Goal: Communication & Community: Answer question/provide support

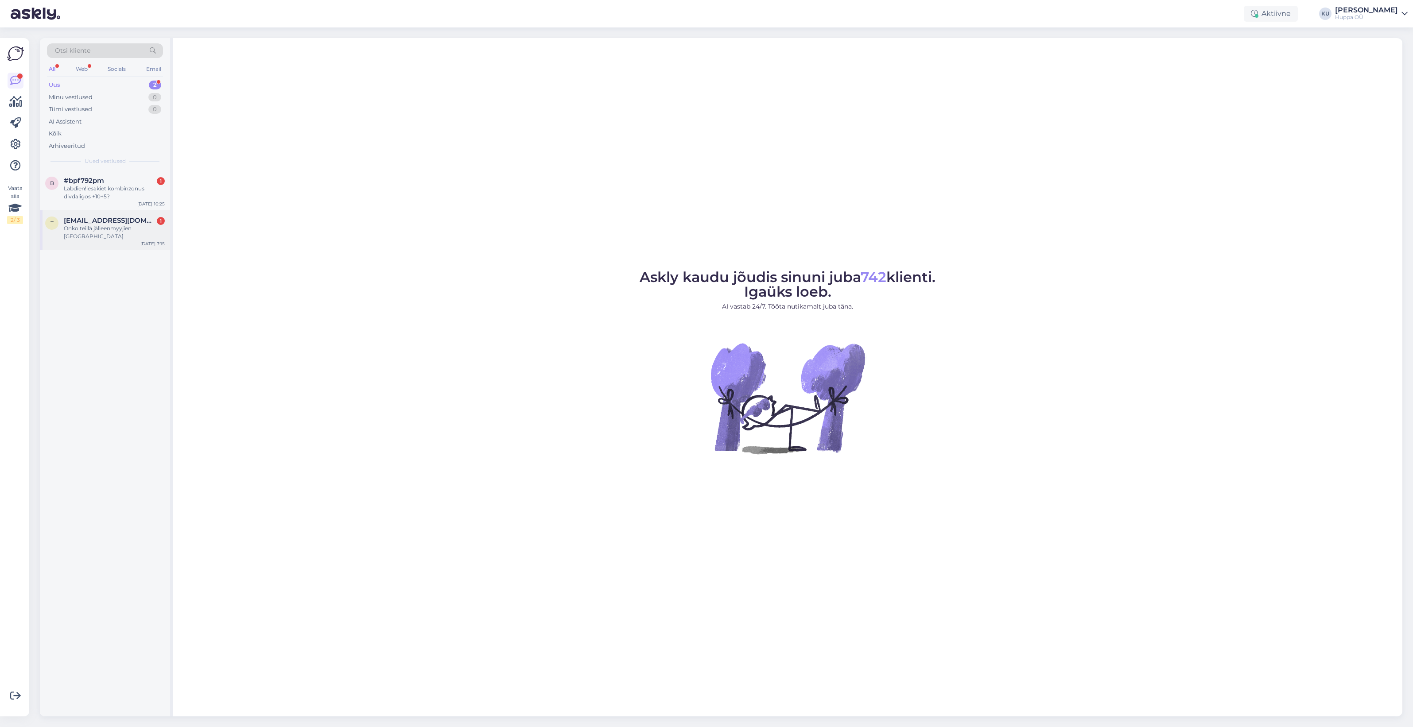
click at [92, 226] on div "Onko teillä jälleenmyyjien [GEOGRAPHIC_DATA]" at bounding box center [114, 233] width 101 height 16
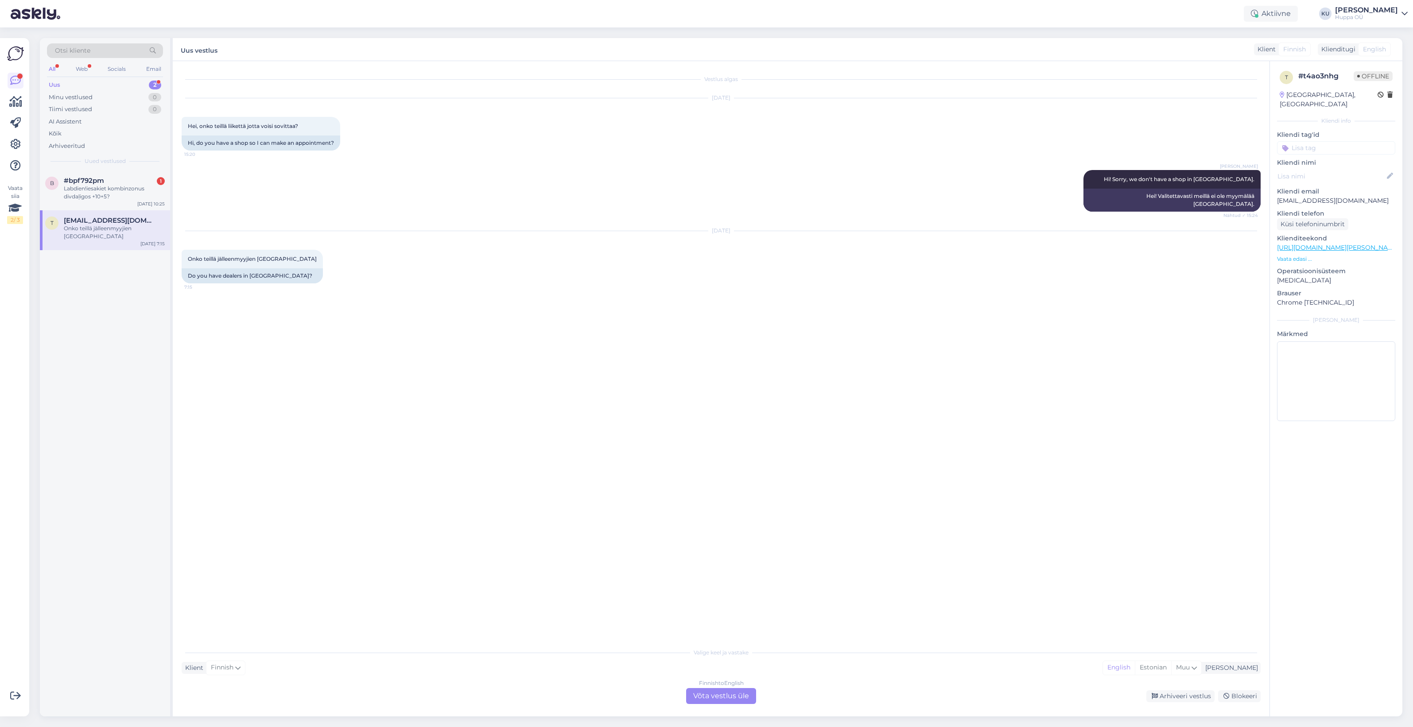
click at [705, 698] on div "Finnish to English Võta vestlus üle" at bounding box center [721, 696] width 70 height 16
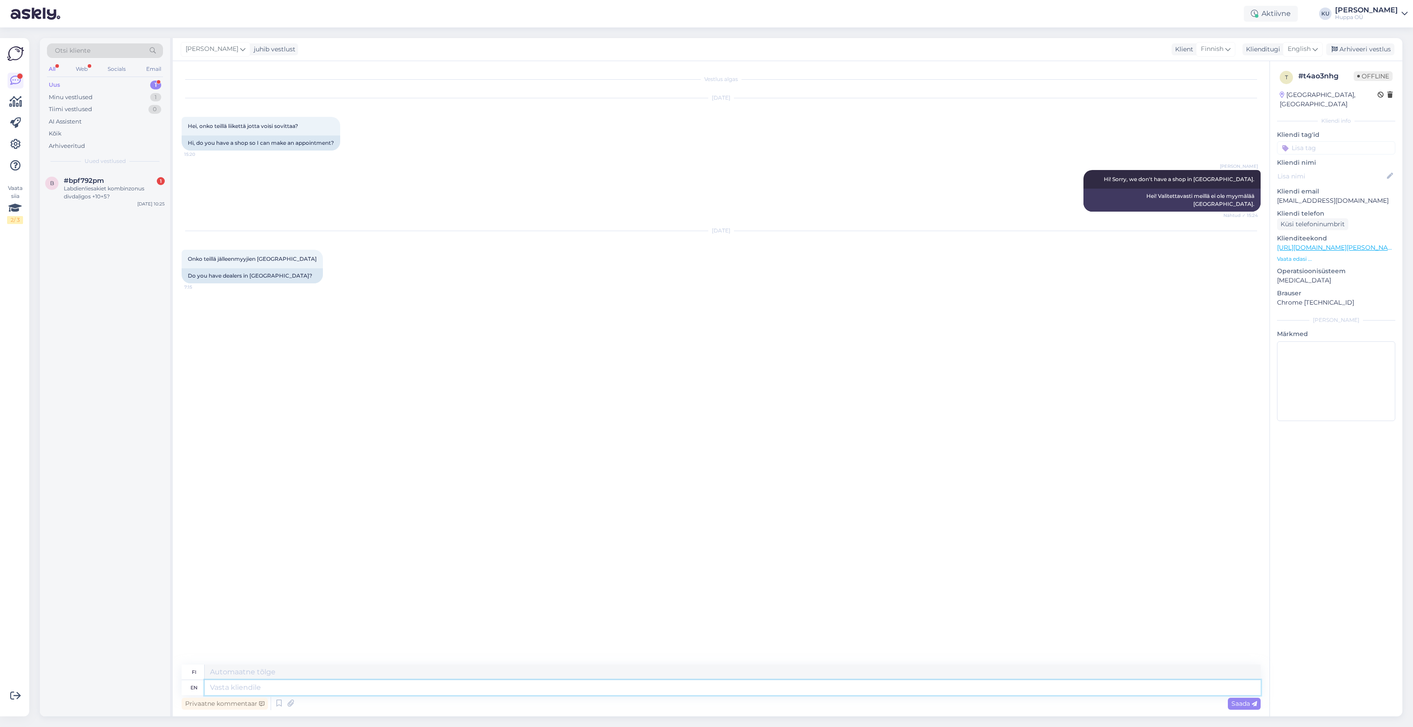
click at [429, 686] on textarea at bounding box center [733, 687] width 1056 height 15
click at [224, 684] on textarea at bounding box center [733, 687] width 1056 height 15
type textarea "Onl"
type textarea "[DEMOGRAPHIC_DATA]"
type textarea "Only e-shop an"
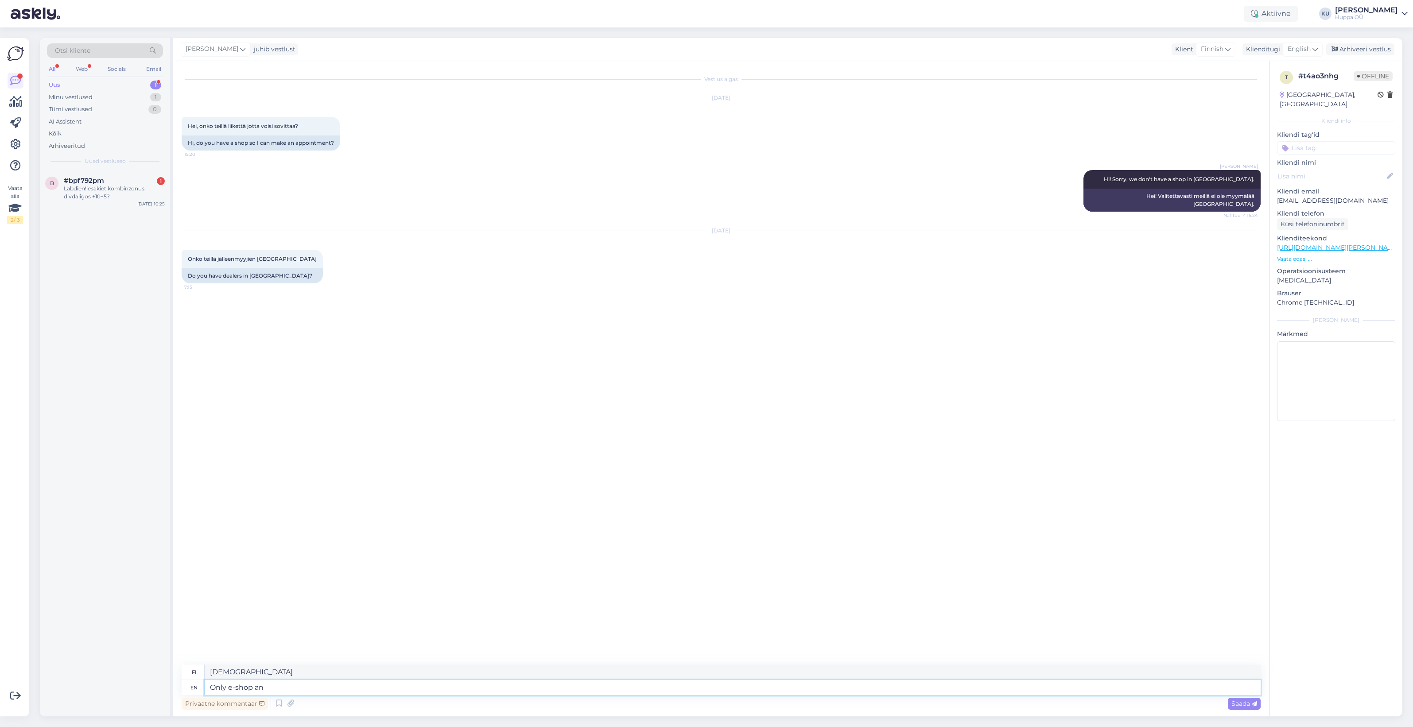
type textarea "Vain verkkokauppa"
type textarea "Only e-shop and"
type textarea "Vain verkkokauppa ja"
type textarea "Only e-shop and on"
type textarea "Vain verkkokaupassa ja"
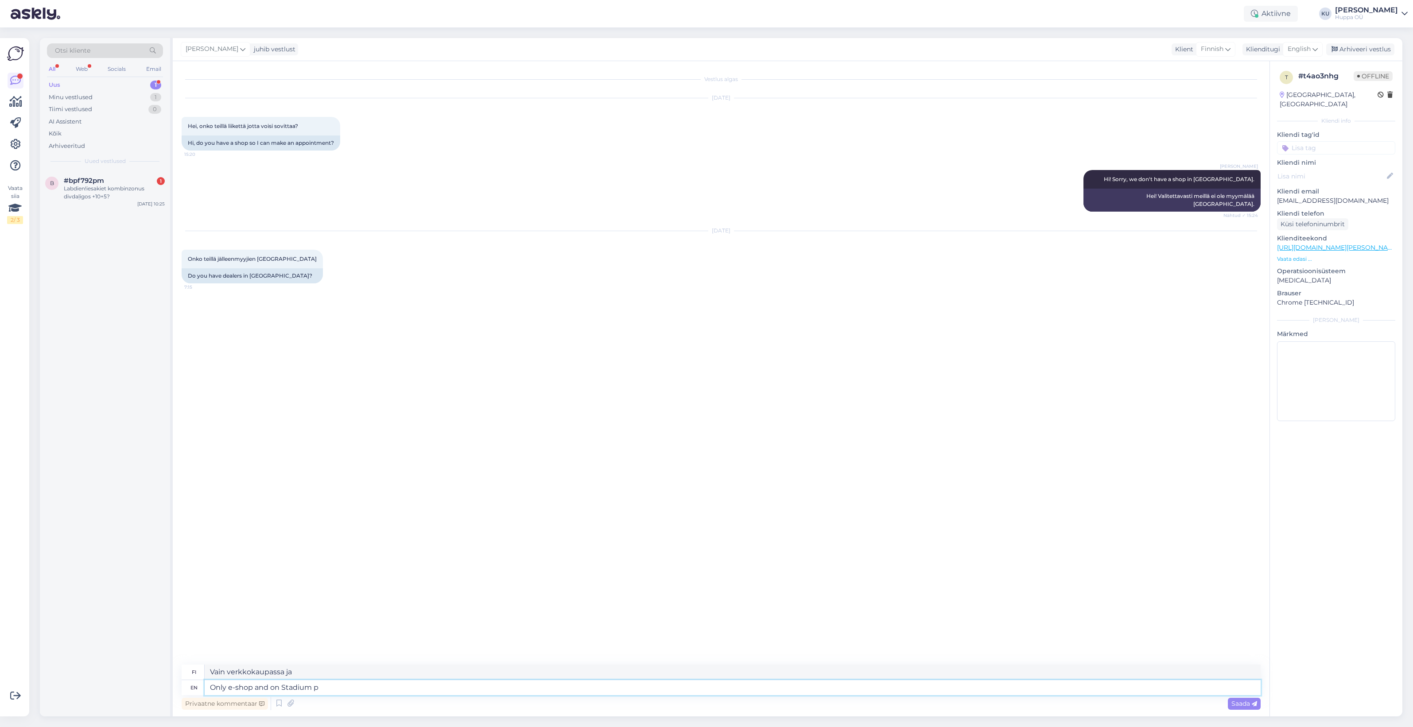
type textarea "Only e-shop and on Stadium pl"
type textarea "Vain verkkokaupassa ja Stadiumilla"
type textarea "Only e-shop and on Stadium platform. N"
type textarea "Vain verkkokaupassa ja Stadium-alustalla."
type textarea "Only e-shop and on Stadium platform. No"
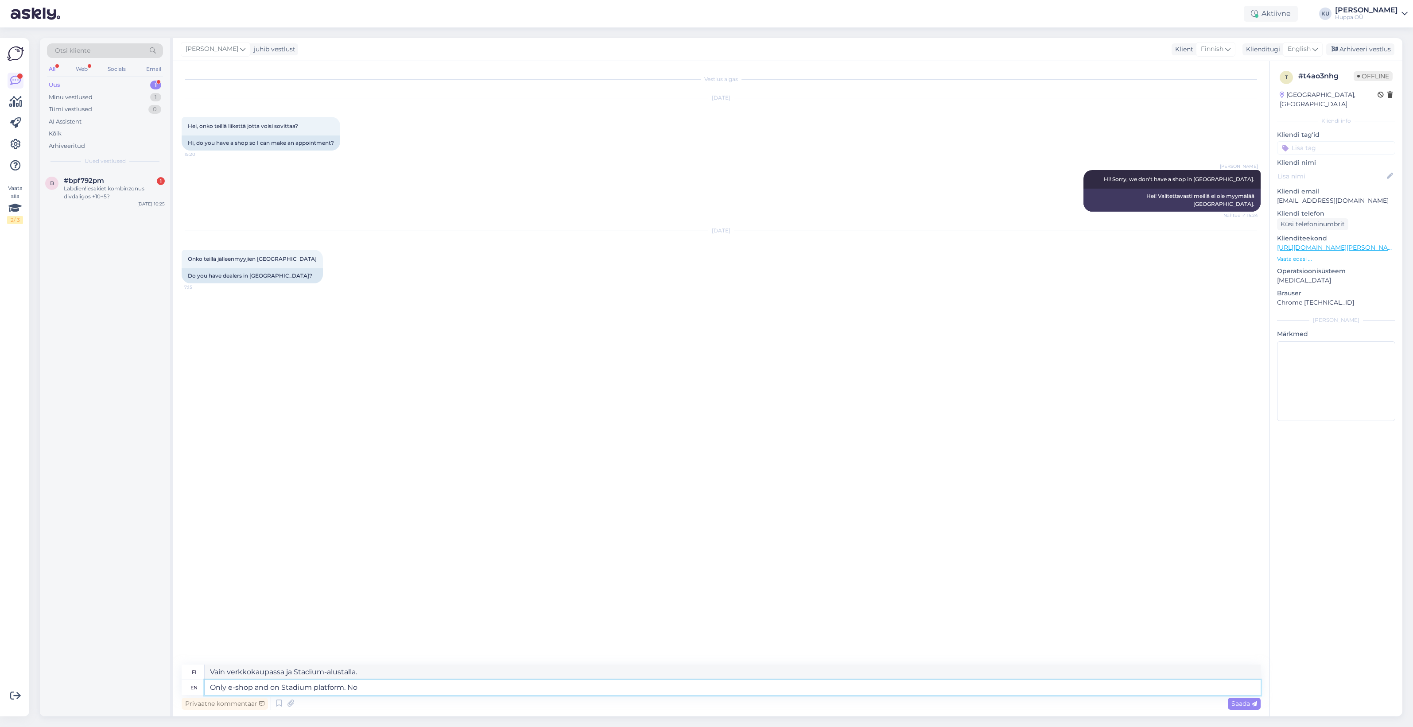
type textarea "Vain verkkokauppa ja Stadium-alustalla. Ei"
type textarea "Only e-shop and on Stadium platform. No phy"
type textarea "Vain verkkokauppa ja Stadium-alustalla. Ei fyysisiä tiloja"
type textarea "Only e-shop and on Stadium platform. No phis"
type textarea "Vain verkkokauppa ja Stadium-alustalla. Ei phi-tunnisteita."
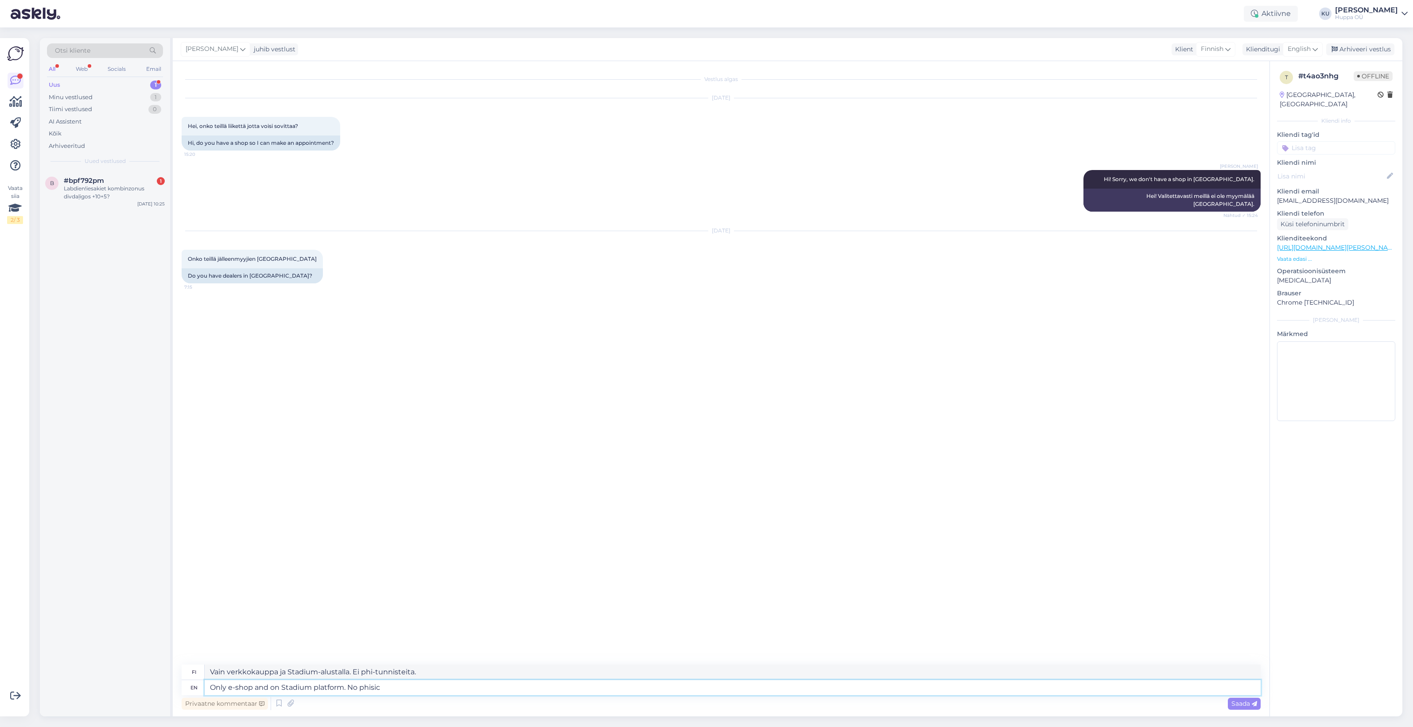
type textarea "Only e-shop and on Stadium platform. No phisicl"
type textarea "Vain verkkokauppa ja Stadium-alustalla. Ei fyysistä toimintaa."
type textarea "Only e-shop and on Stadium platform. No phisical"
type textarea "Vain verkkokauppa ja Stadium-alustalla. Ei fyysistä myyntiä."
type textarea "Only e-shop and on Stadium platform. No phisical stores"
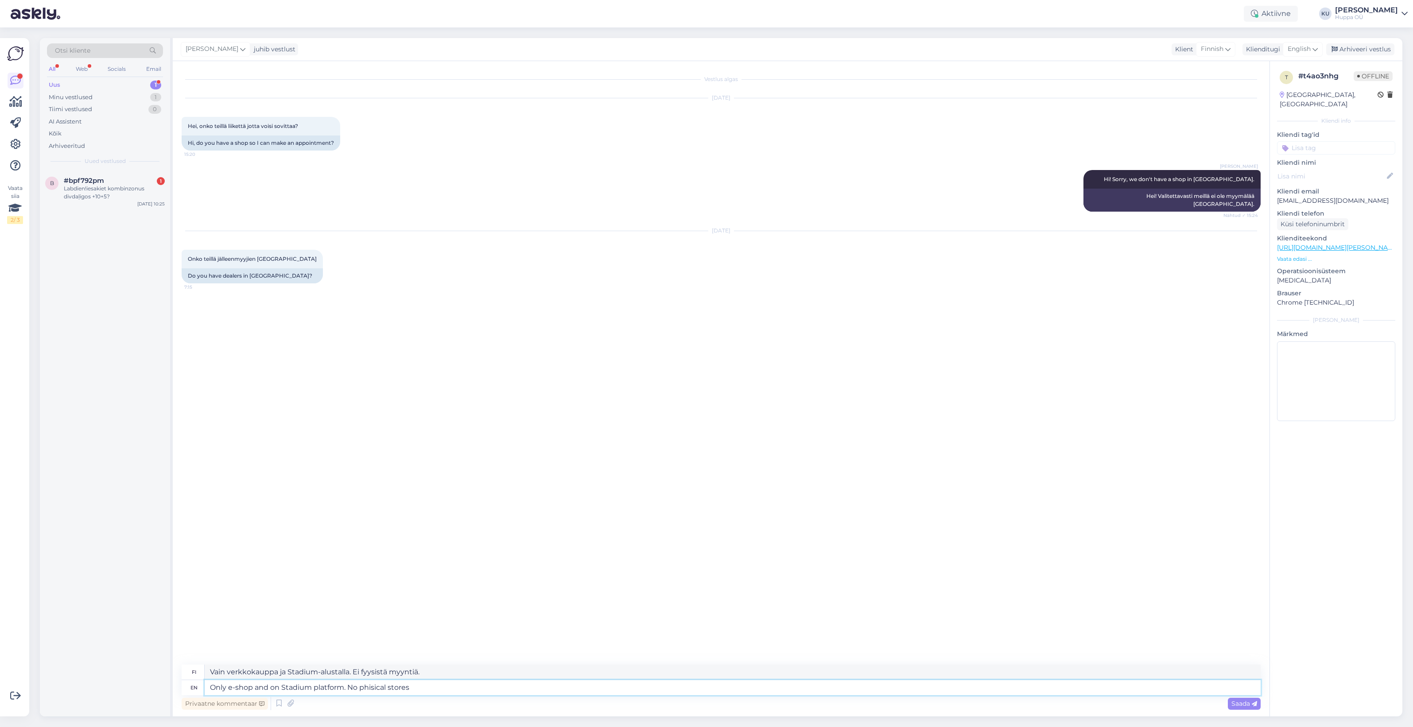
type textarea "Vain verkkokauppa ja Stadium-alustalla. Ei fyysisiä myymälöitä."
click at [381, 691] on textarea "Only e-shop and on Stadium platform. No phisical stores" at bounding box center [733, 687] width 1056 height 15
click at [371, 689] on textarea "Only e-shop and on Stadium platform. No phisical stores" at bounding box center [733, 687] width 1056 height 15
type textarea "Only e-shop and on Stadium platform. No physical stores"
click at [1252, 700] on span "Saada" at bounding box center [1244, 704] width 26 height 8
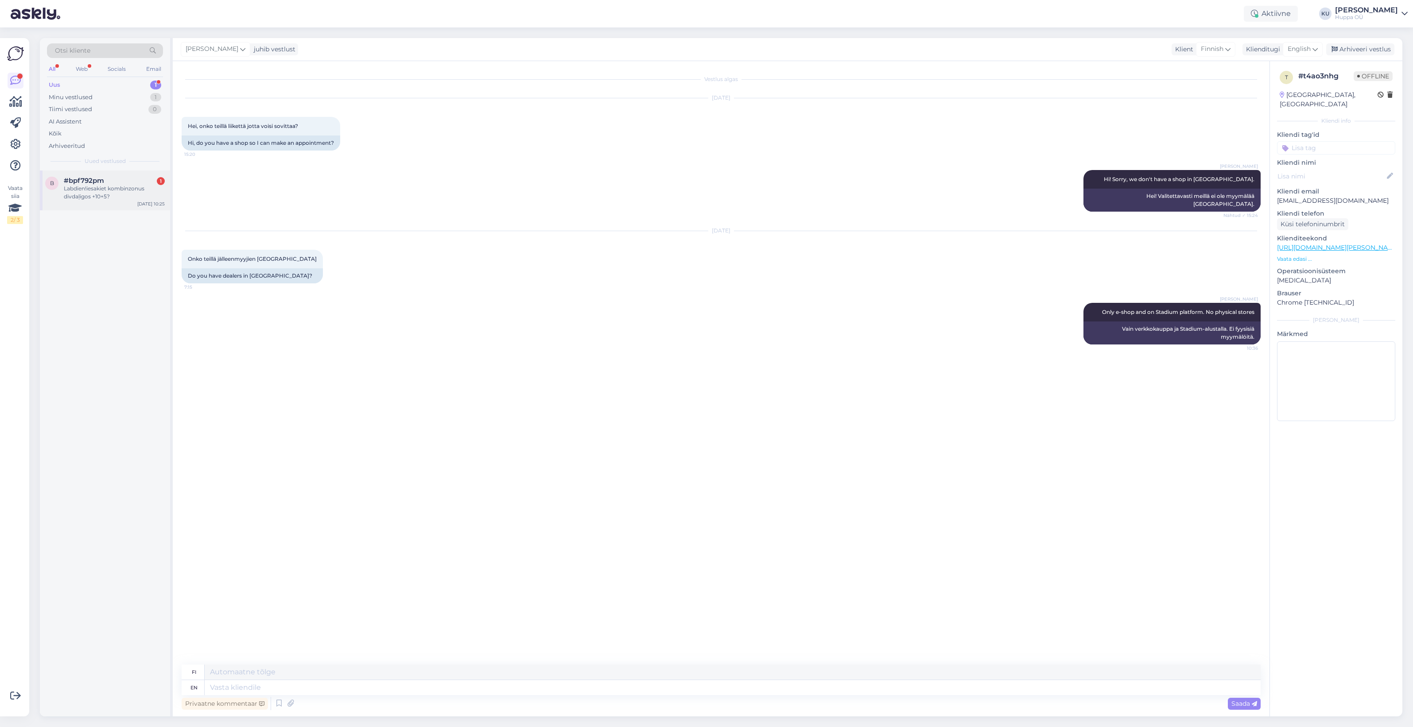
click at [124, 196] on div "Labdien!iesakiet kombinzonus divdaļigos +10+5?" at bounding box center [114, 193] width 101 height 16
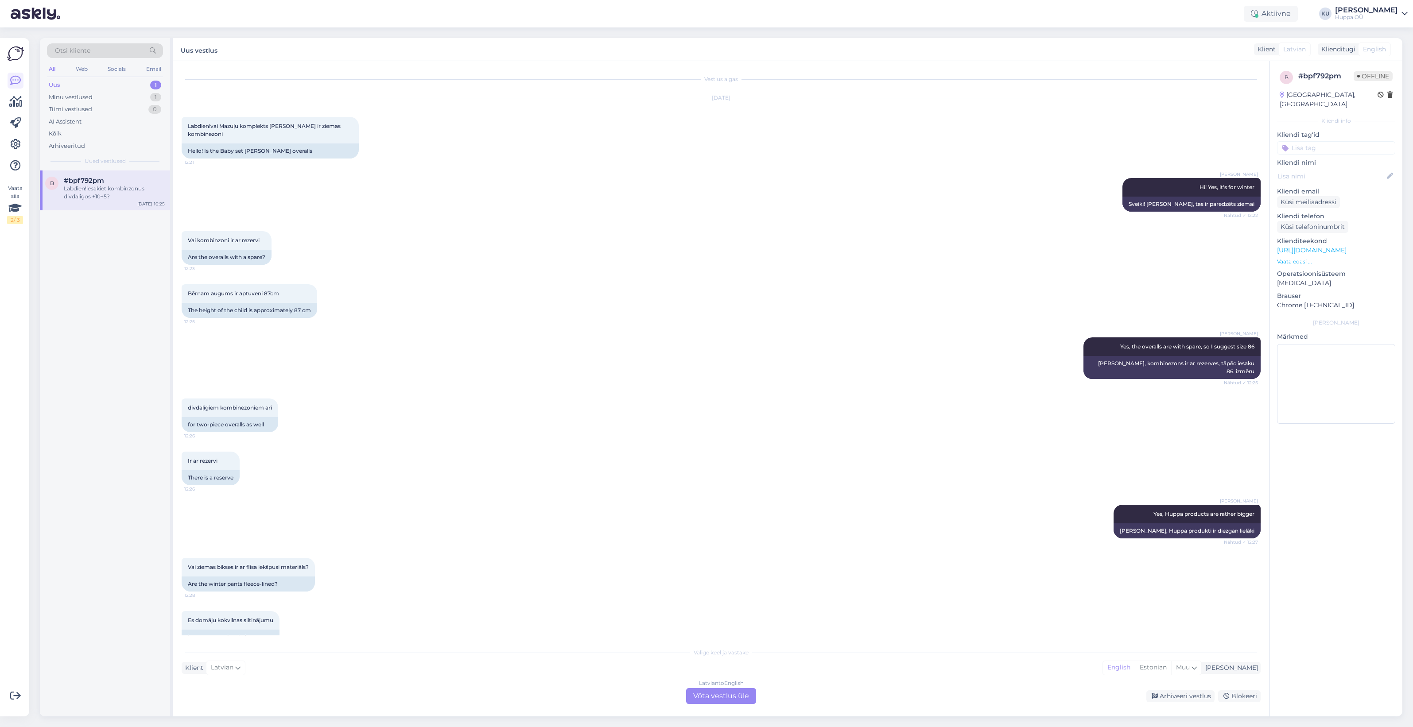
scroll to position [2608, 0]
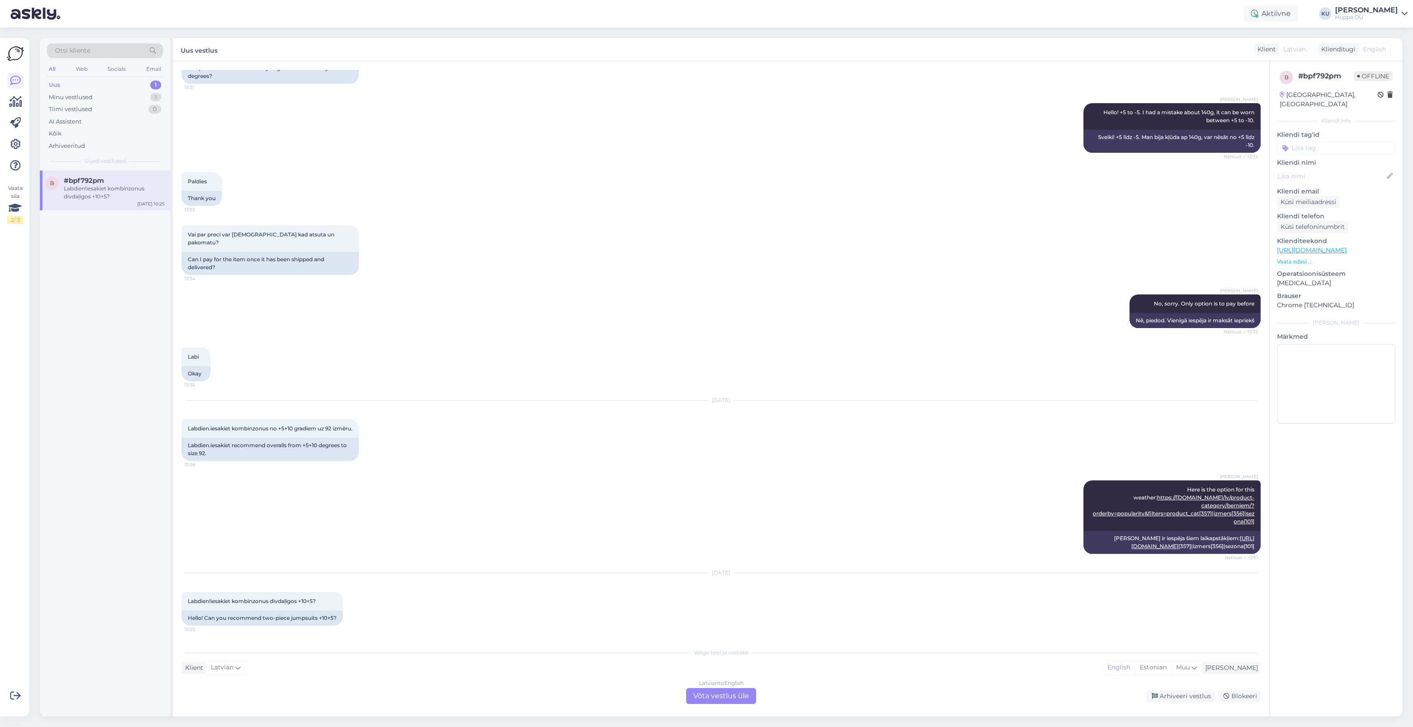
click at [694, 695] on div "Latvian to English Võta vestlus üle" at bounding box center [721, 696] width 70 height 16
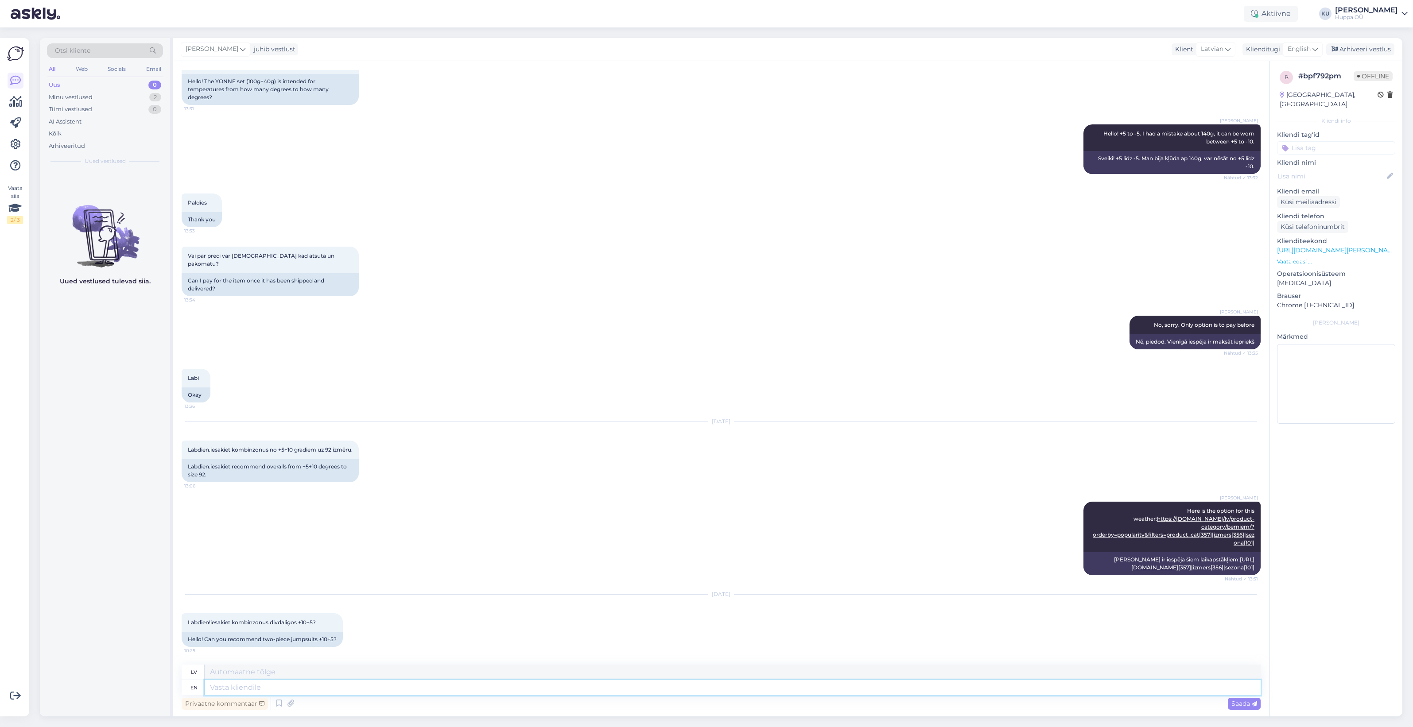
click at [291, 688] on textarea at bounding box center [733, 687] width 1056 height 15
type textarea "Do"
type textarea "Darīt"
type textarea "Do you m"
type textarea "Vai jūs"
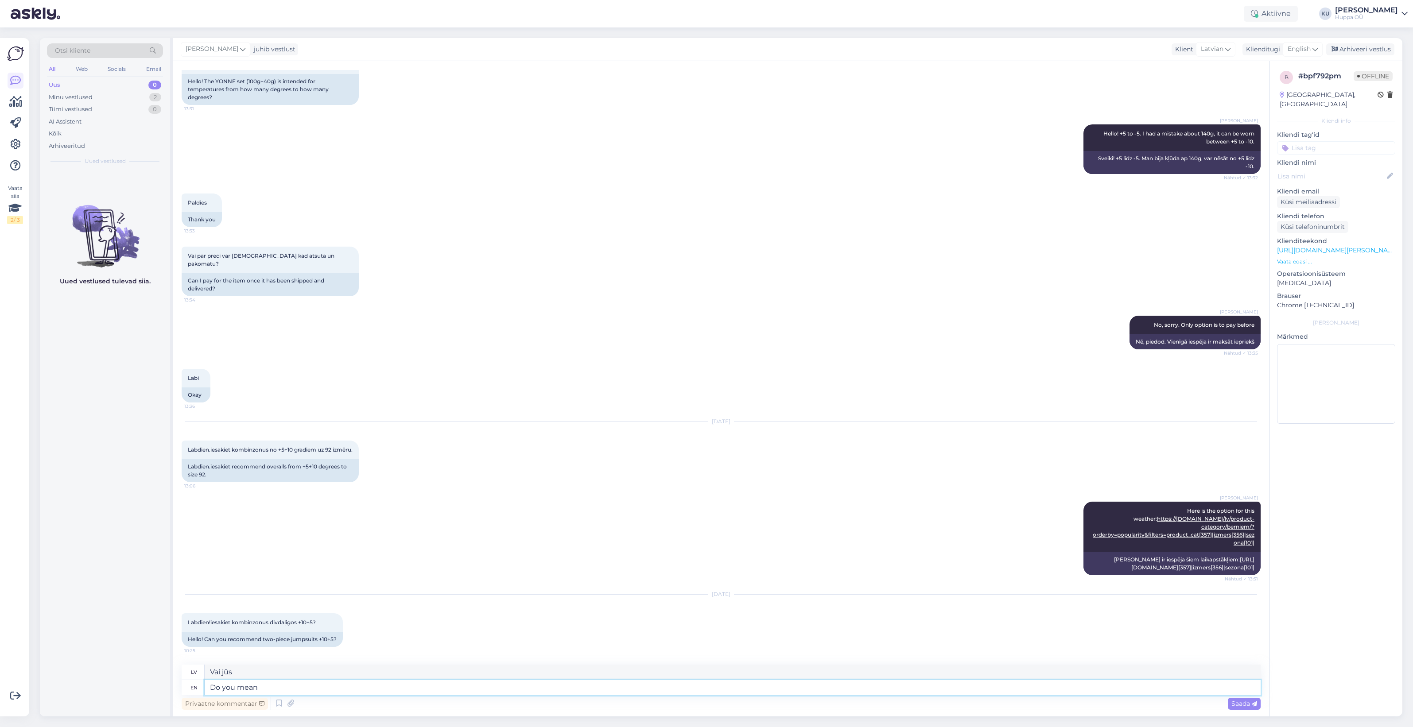
type textarea "Do you mean t"
type textarea "Vai tu domā"
type textarea "Do you mean then s"
type textarea "Vai jūs domājat tad s"
type textarea "Do you mean then"
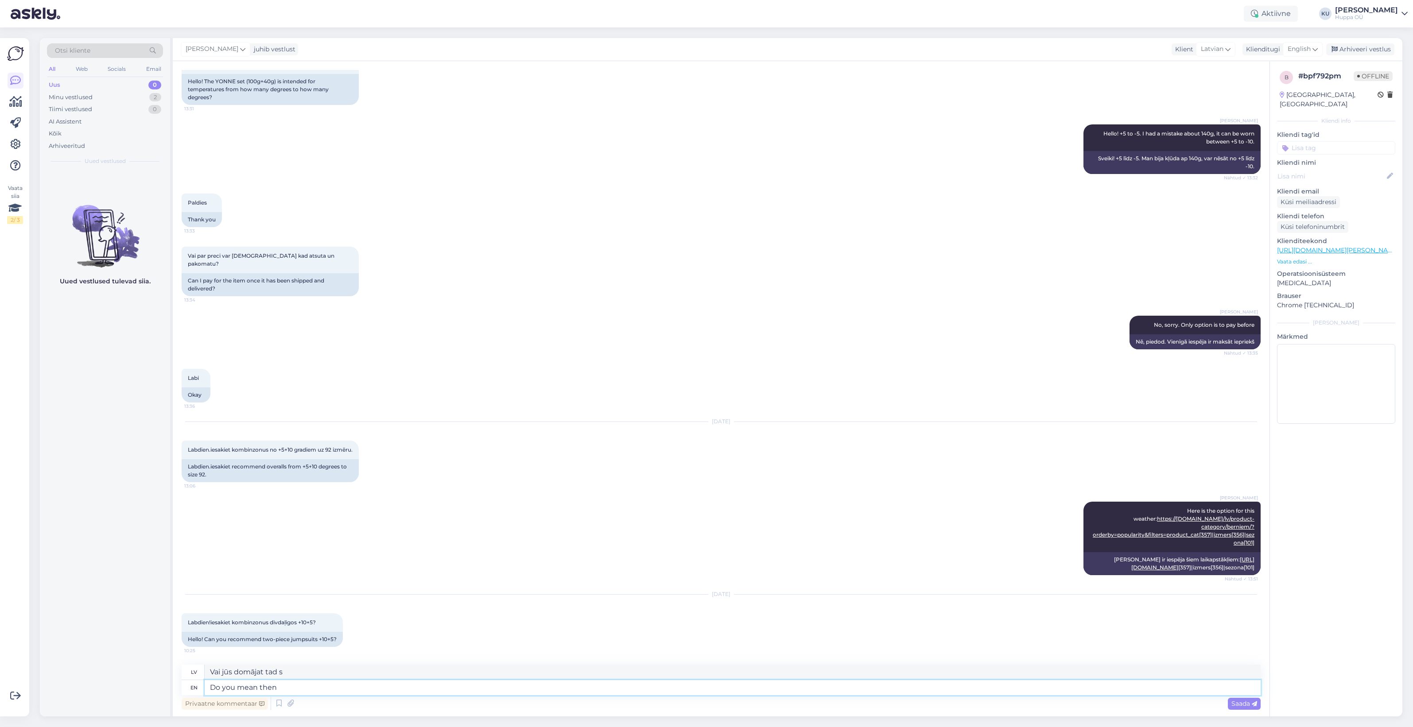
type textarea "Vai tu domā tad"
type textarea "Do yo"
type textarea "Vai tu domā"
type textarea "Do"
type textarea "Vai tu"
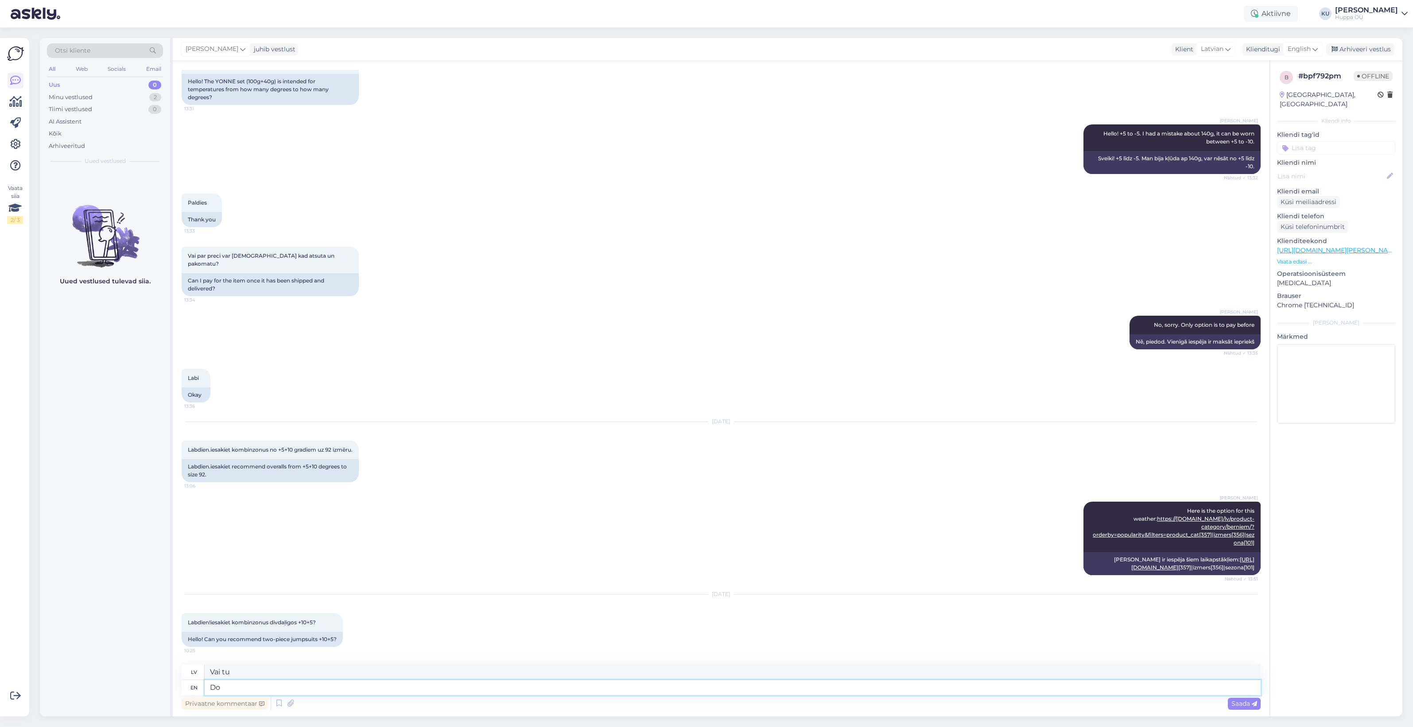
type textarea "D"
type textarea "Darīt"
click at [246, 692] on textarea at bounding box center [733, 687] width 1056 height 15
type textarea "Here"
type textarea "Šeit"
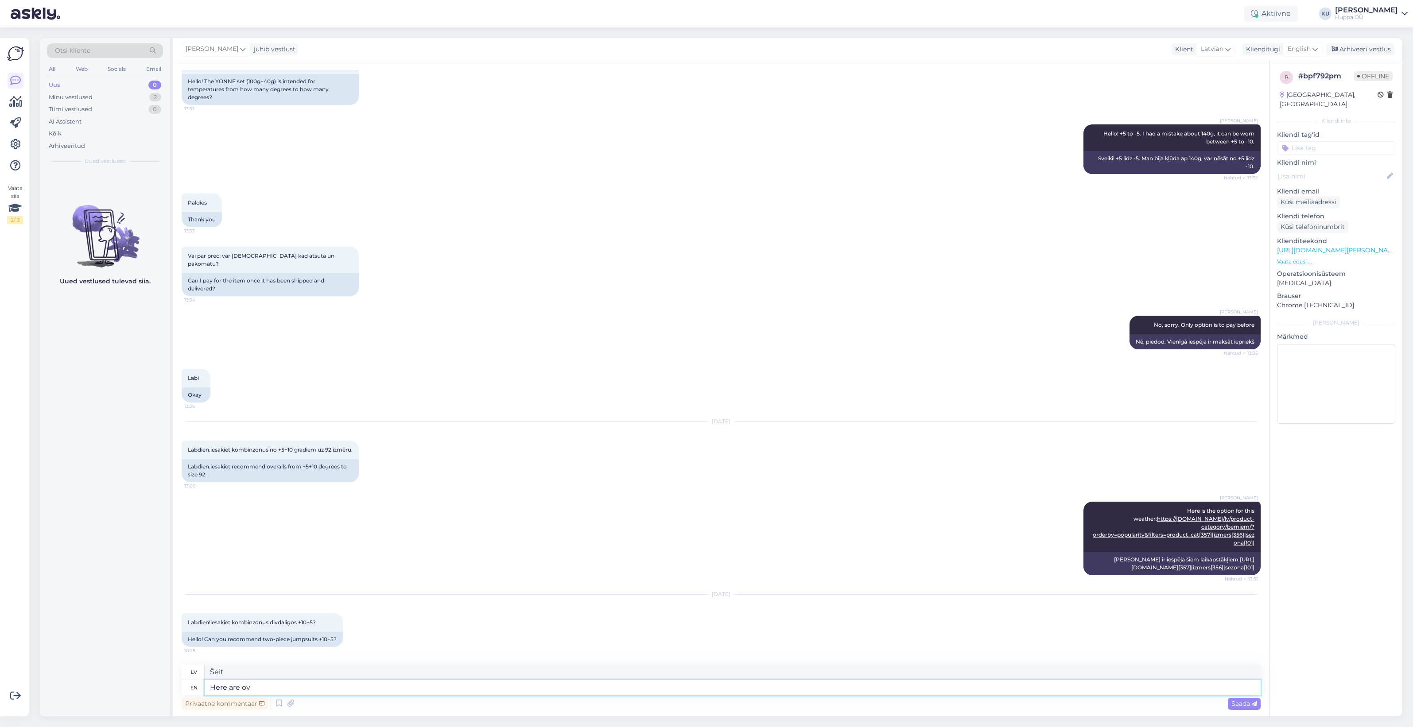
type textarea "Here are ove"
type textarea "Šeit ir"
type textarea "Here are overalls"
type textarea "Šeit ir kombinezoni"
type textarea "Here are overalls for t"
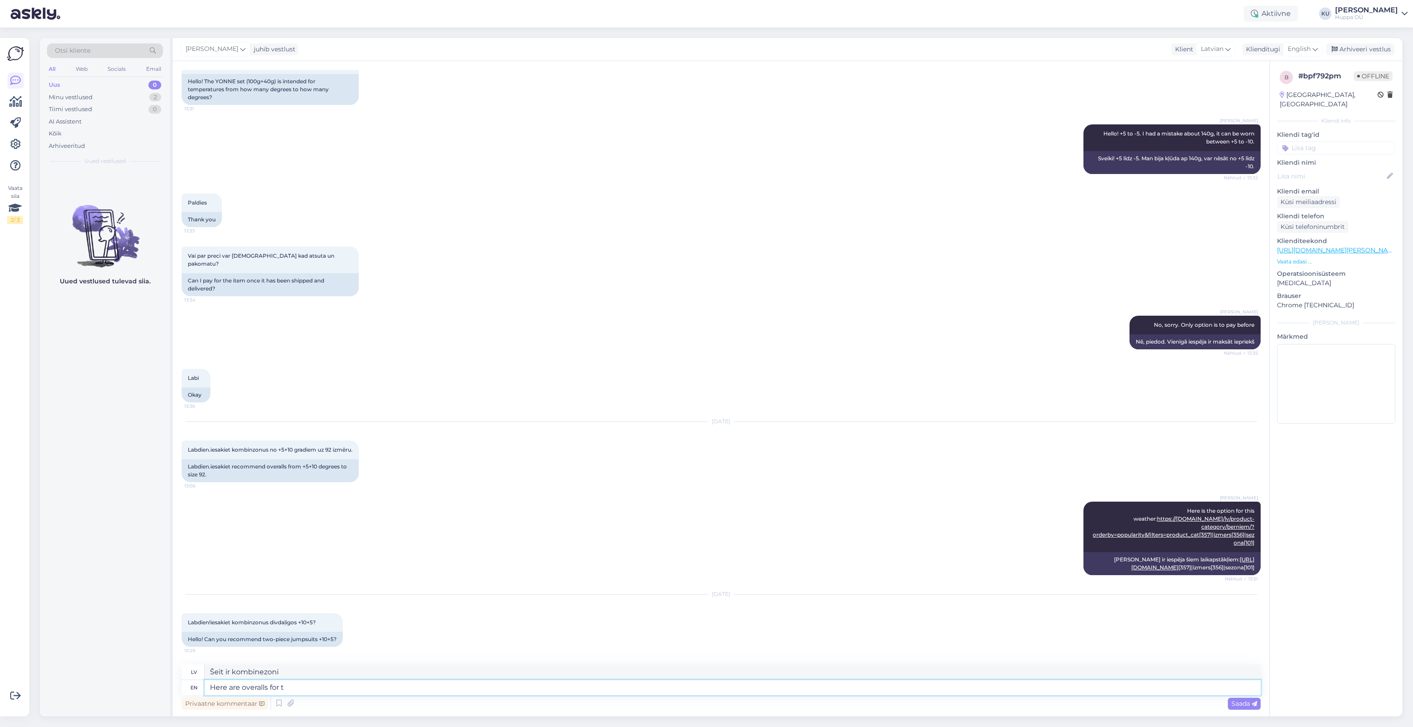
type textarea "Šeit ir kombinezoni priekš"
type textarea "Here are overalls for that te"
type textarea "[PERSON_NAME] paredzētie kombinezoni"
type textarea "Here are overalls for that temperature:"
paste textarea "https://[DOMAIN_NAME]/lv/product-category/berniem/?orderby=price-desc&filters=p…"
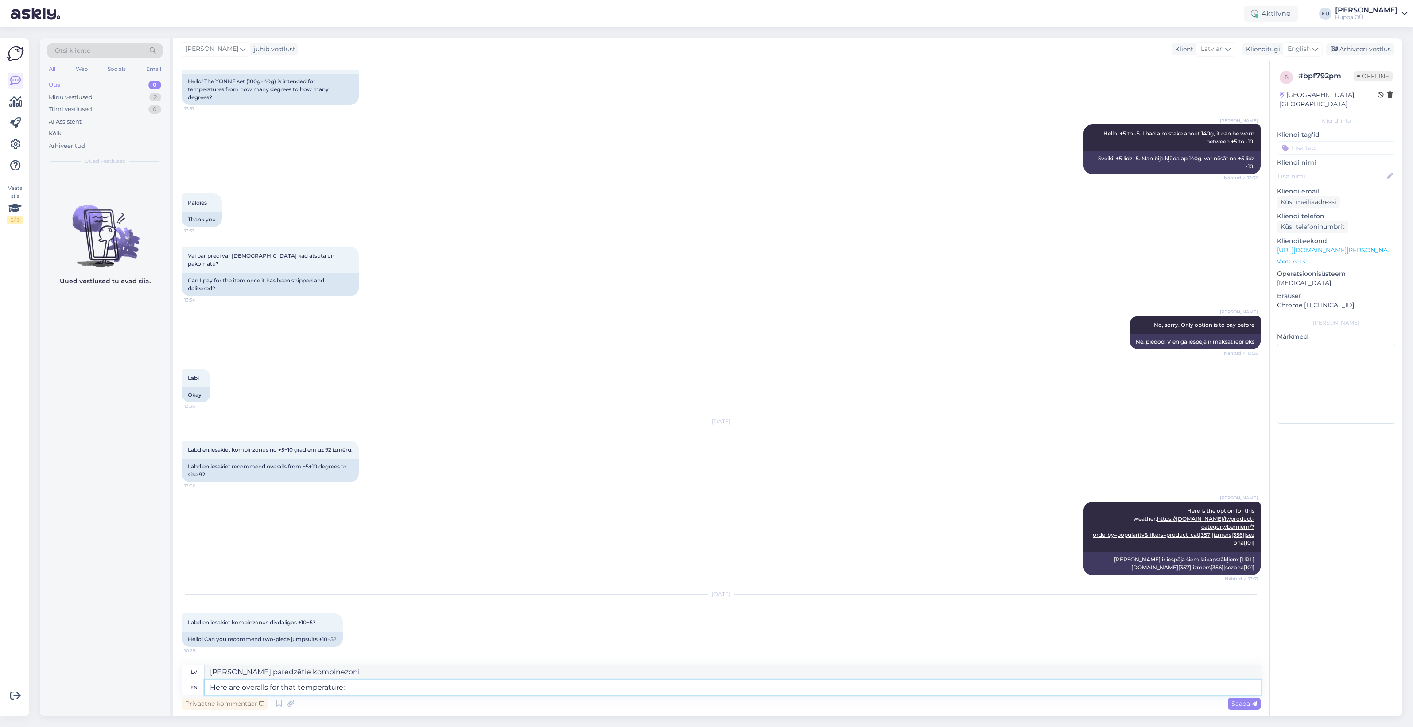
type textarea "Šeit ir kombinezoni šai temperatūrai:"
type textarea "Here are overalls for that temperature: https://[DOMAIN_NAME]/lv/product-catego…"
type textarea "Šeit ir kombinezoni šai temperatūrai: [URL][DOMAIN_NAME] [357]|siltinajums[253]"
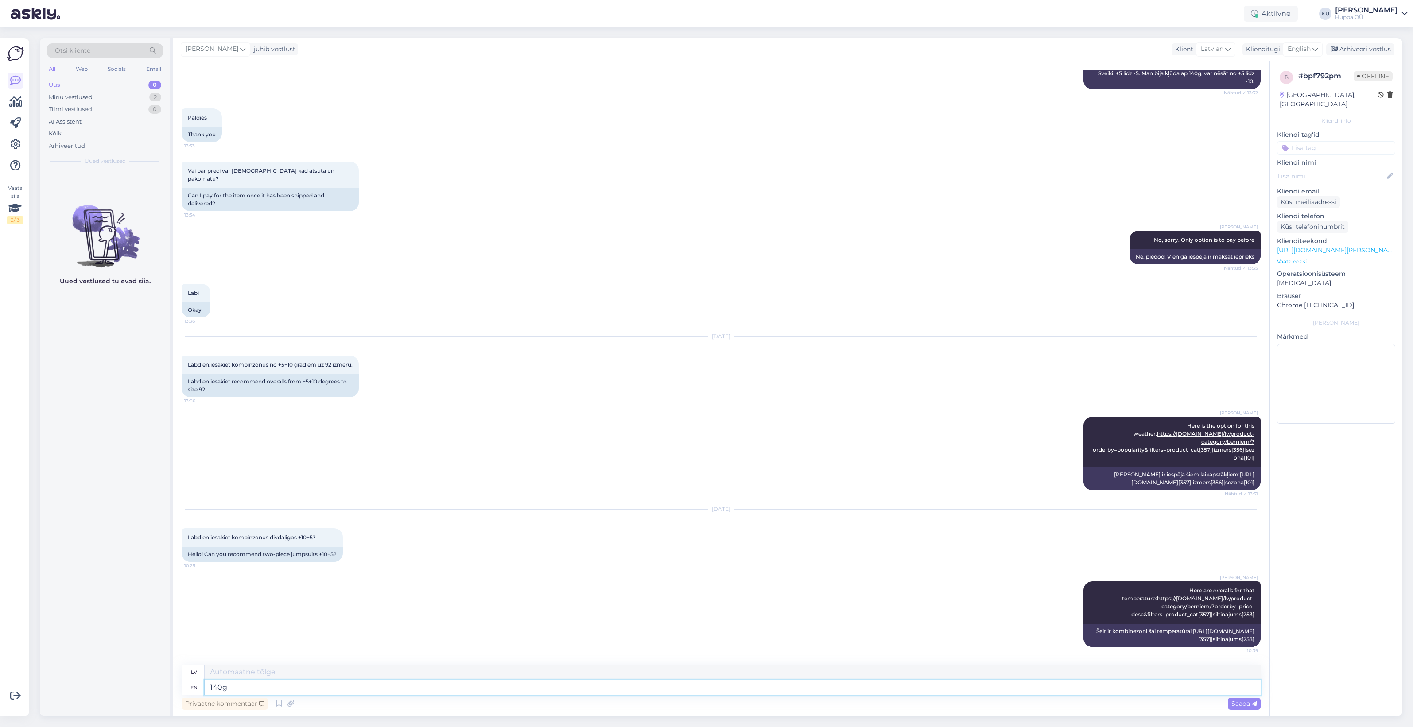
type textarea "140g"
type textarea "140 g"
type textarea "140g insulation"
type textarea "140 g izolācija"
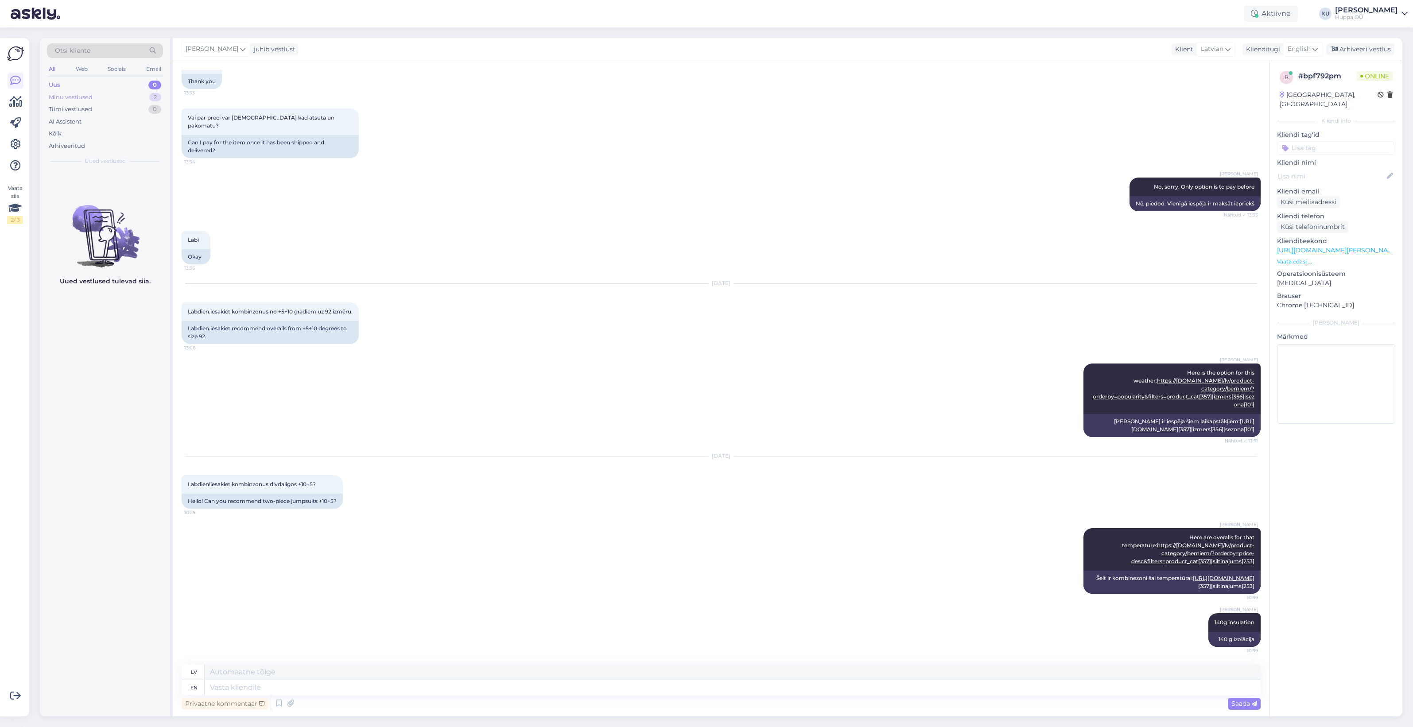
click at [77, 92] on div "Minu vestlused 2" at bounding box center [105, 97] width 116 height 12
click at [96, 218] on div "Only e-shop and on Stadium platform. No physical stores" at bounding box center [114, 225] width 101 height 16
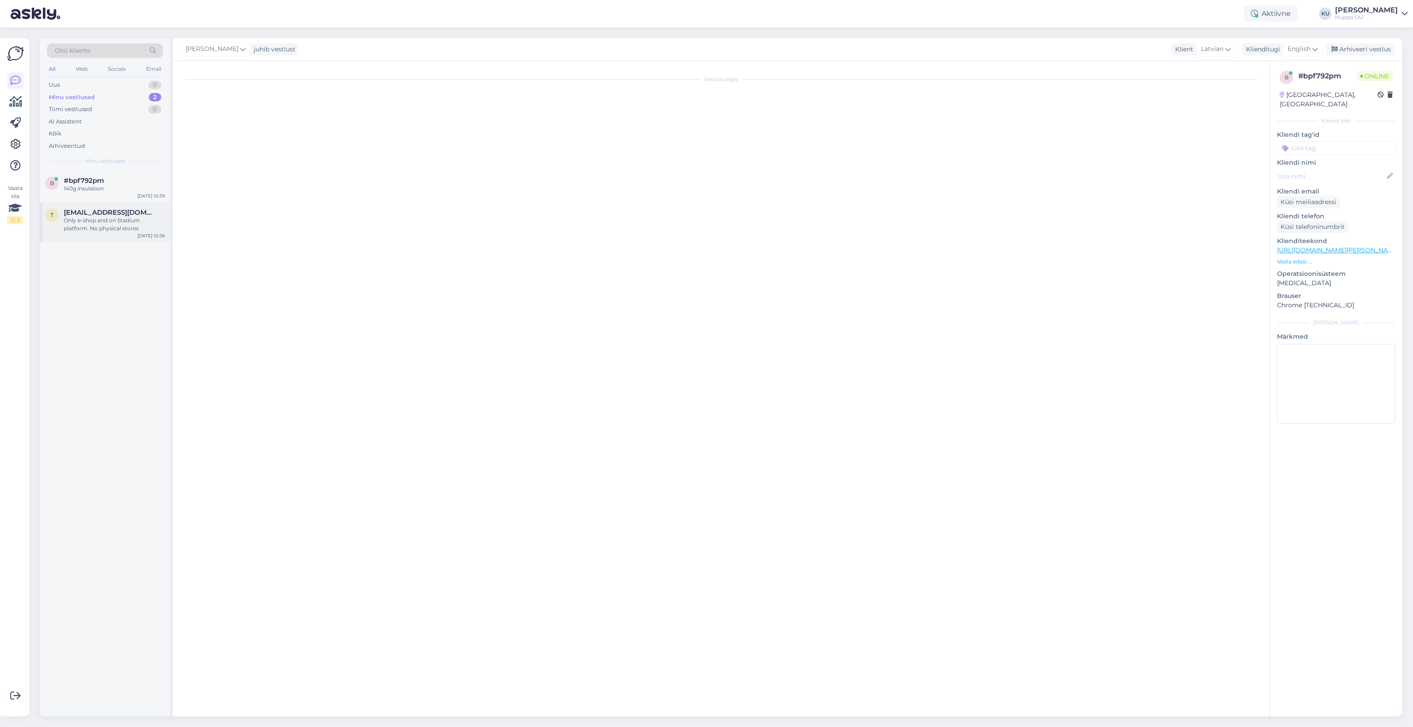
scroll to position [0, 0]
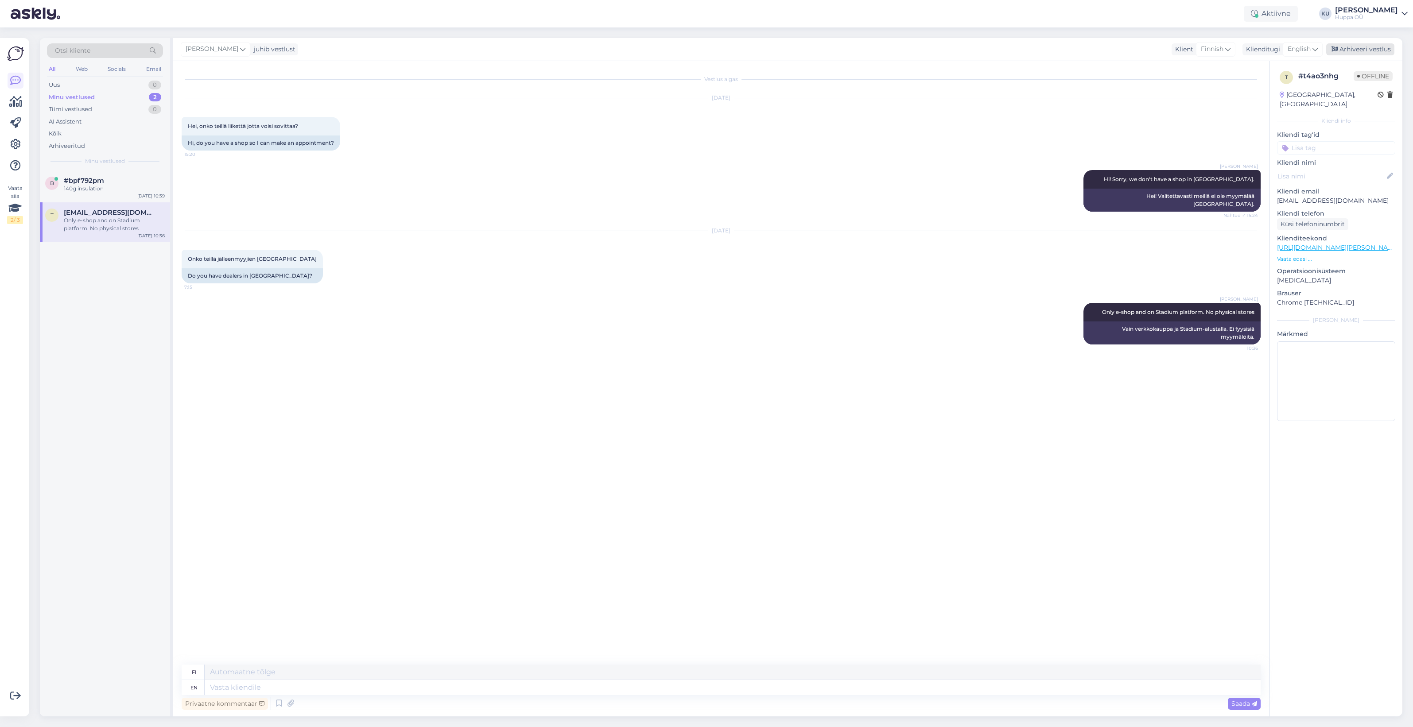
drag, startPoint x: 1378, startPoint y: 48, endPoint x: 0, endPoint y: 58, distance: 1378.5
click at [1377, 48] on div "Arhiveeri vestlus" at bounding box center [1360, 49] width 68 height 12
